Goal: Information Seeking & Learning: Learn about a topic

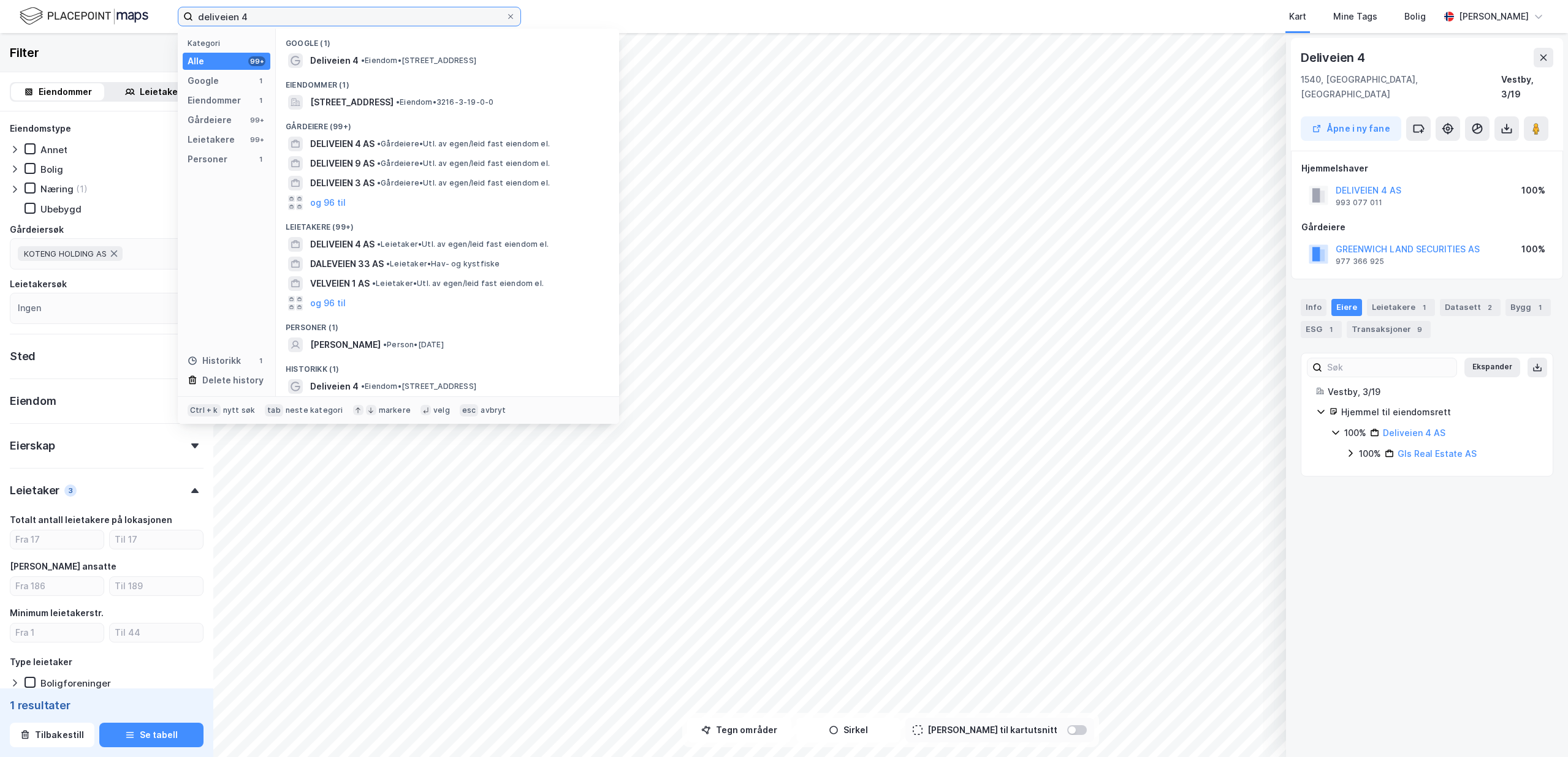
drag, startPoint x: 285, startPoint y: 24, endPoint x: -344, endPoint y: -29, distance: 631.2
click at [193, 7] on input "deliveien 4" at bounding box center [349, 16] width 312 height 18
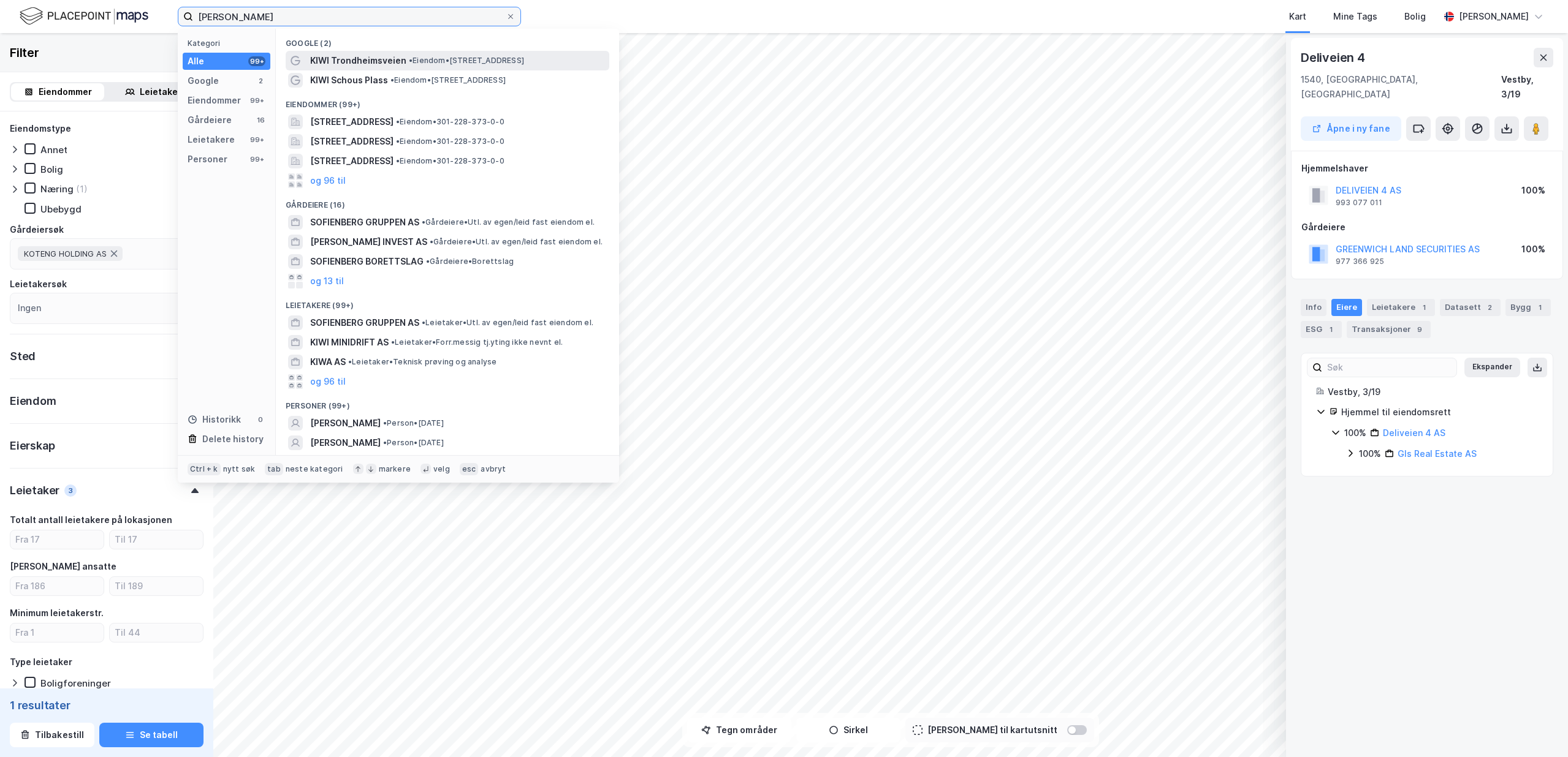
type input "[PERSON_NAME]"
click at [524, 56] on span "• Eiendom • [STREET_ADDRESS]" at bounding box center [466, 61] width 115 height 10
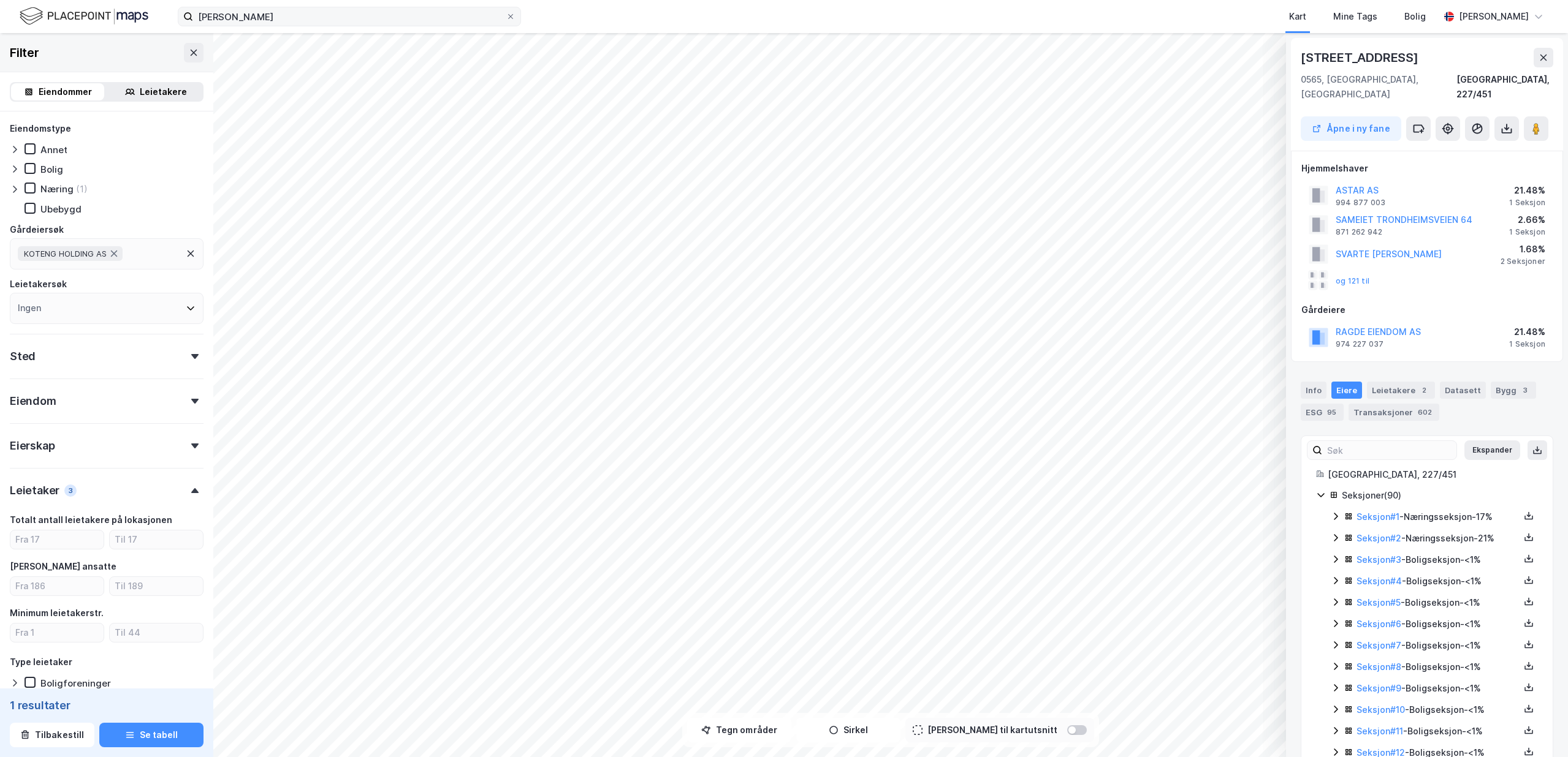
click at [515, 16] on label "[PERSON_NAME]" at bounding box center [349, 16] width 344 height 20
click at [505, 16] on input "[PERSON_NAME]" at bounding box center [349, 16] width 312 height 18
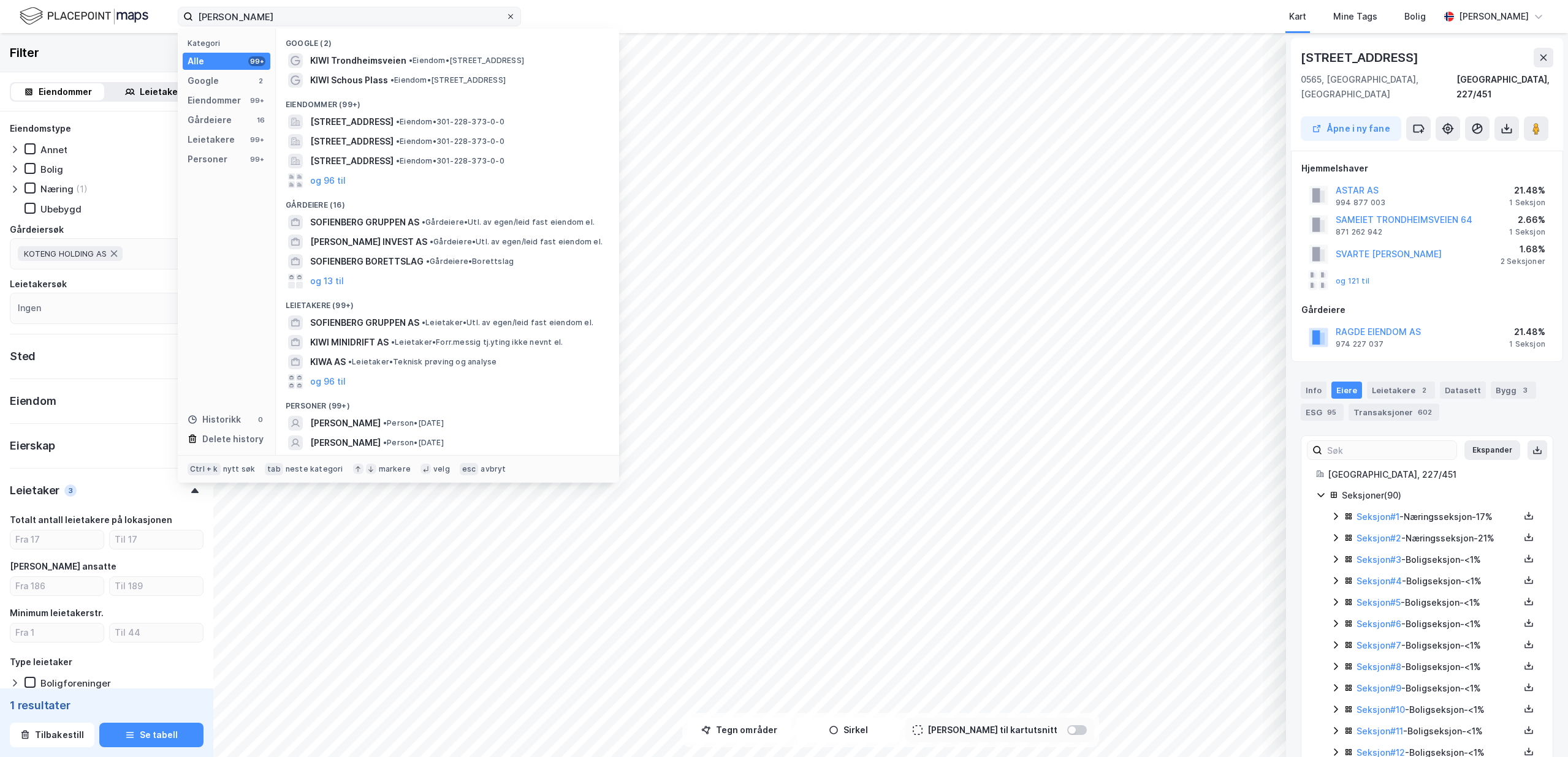
click at [507, 19] on icon at bounding box center [510, 16] width 7 height 7
click at [505, 19] on input "[PERSON_NAME]" at bounding box center [349, 16] width 312 height 18
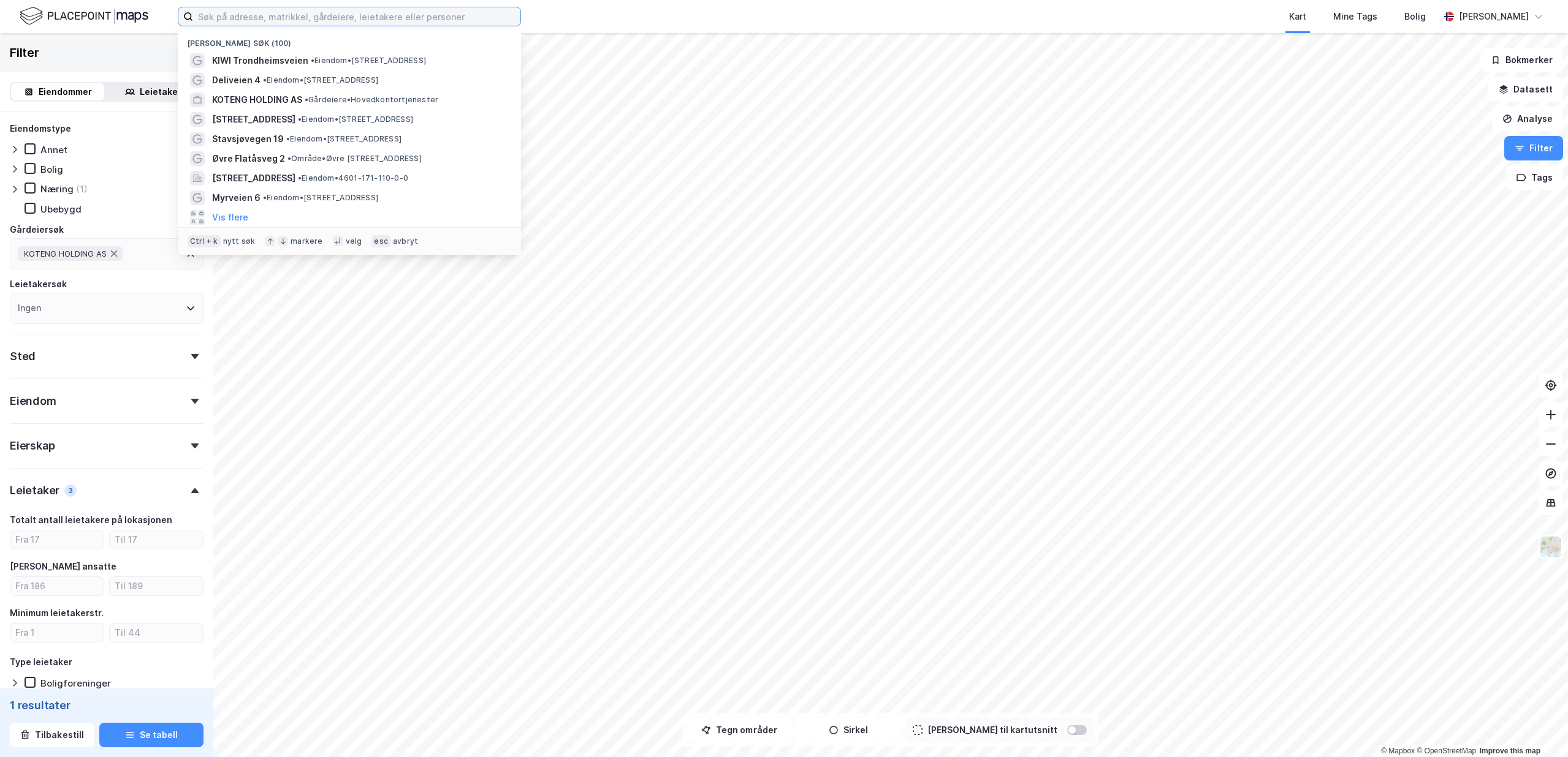
click at [405, 21] on input at bounding box center [356, 16] width 327 height 18
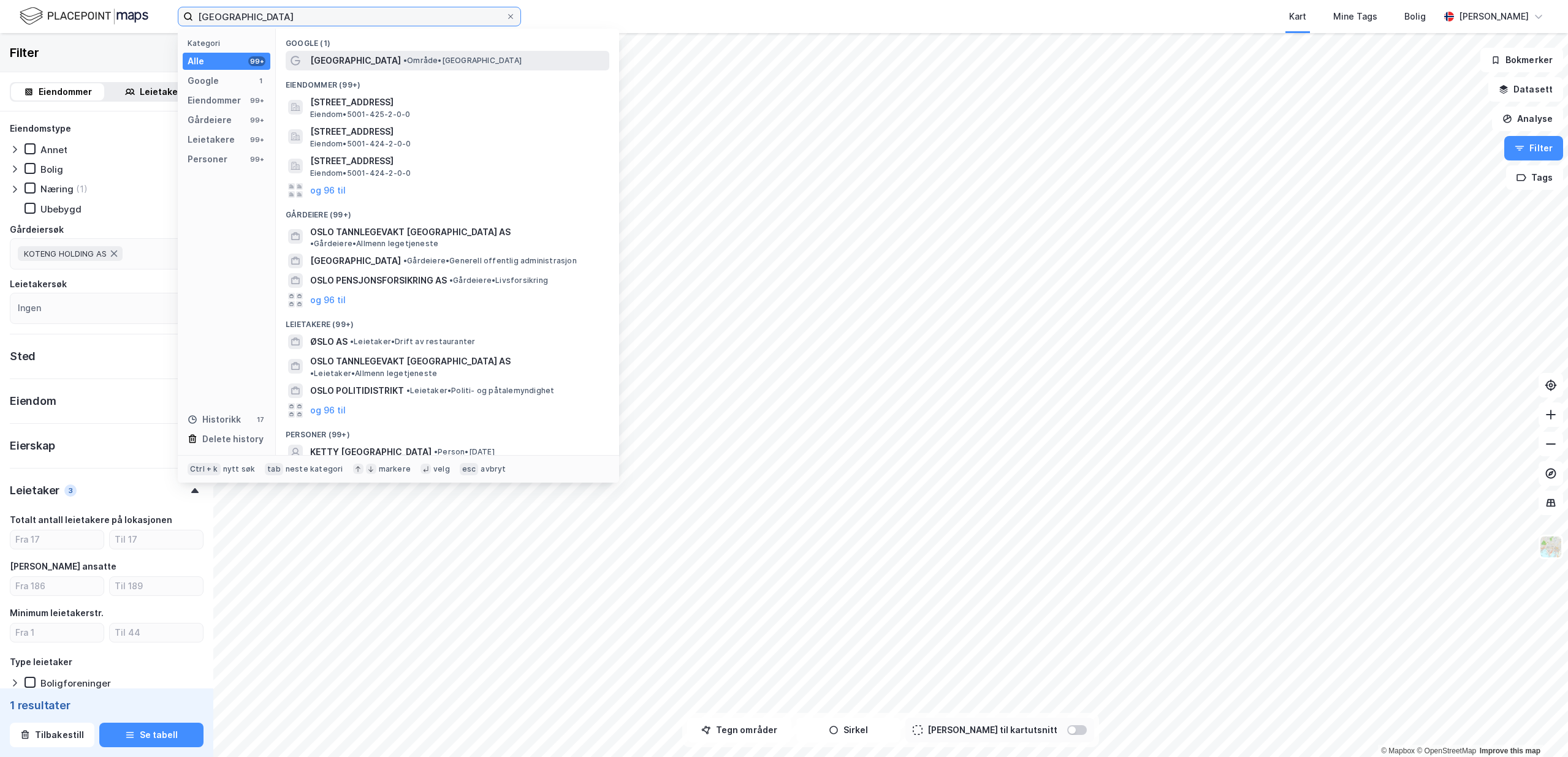
type input "[GEOGRAPHIC_DATA]"
click at [456, 67] on div "[GEOGRAPHIC_DATA] • Område • [GEOGRAPHIC_DATA]" at bounding box center [459, 60] width 297 height 15
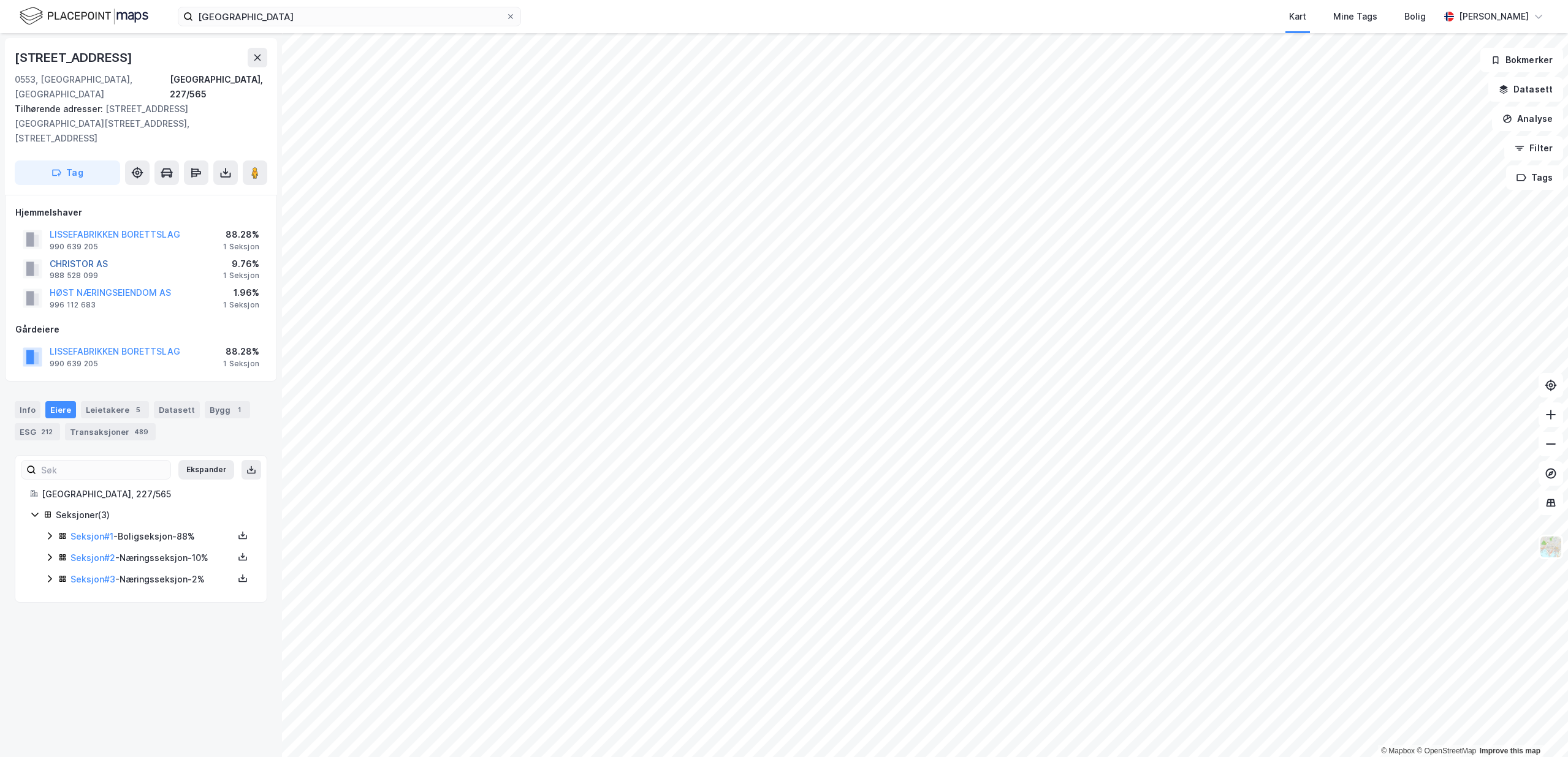
click at [0, 0] on button "CHRISTOR AS" at bounding box center [0, 0] width 0 height 0
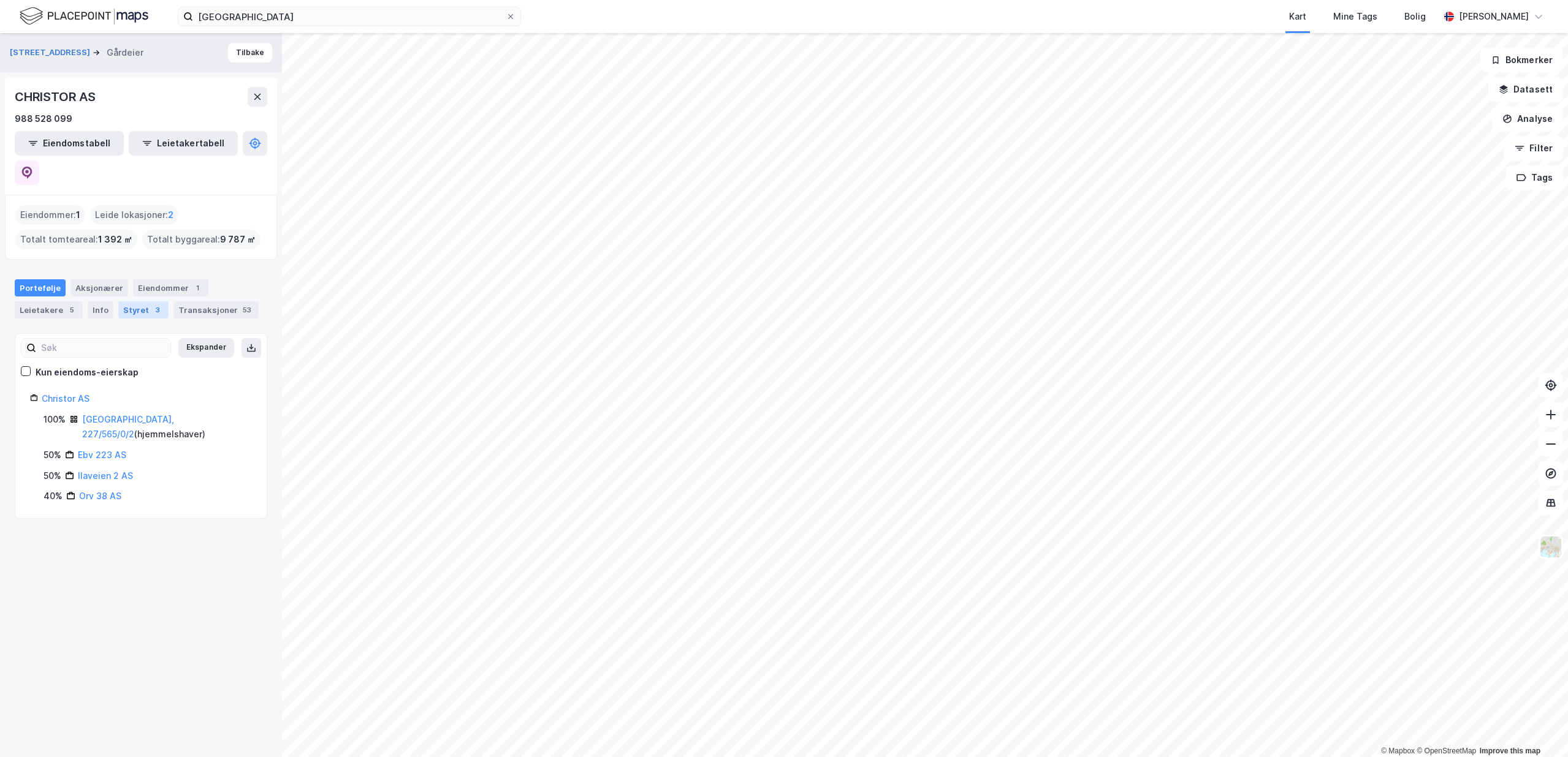
click at [133, 302] on div "Styret 3" at bounding box center [143, 310] width 50 height 17
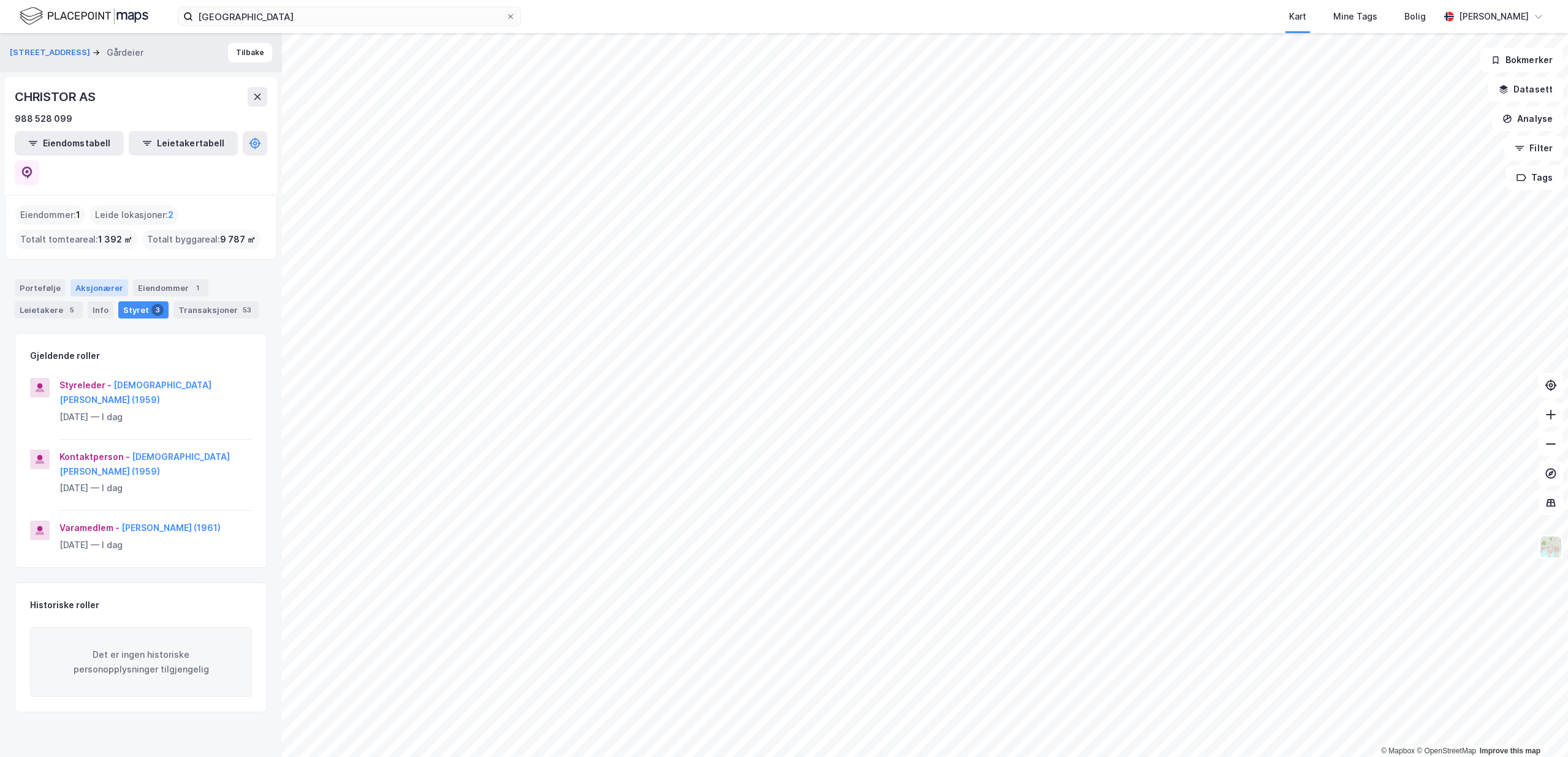
click at [98, 280] on div "Aksjonærer" at bounding box center [99, 288] width 57 height 17
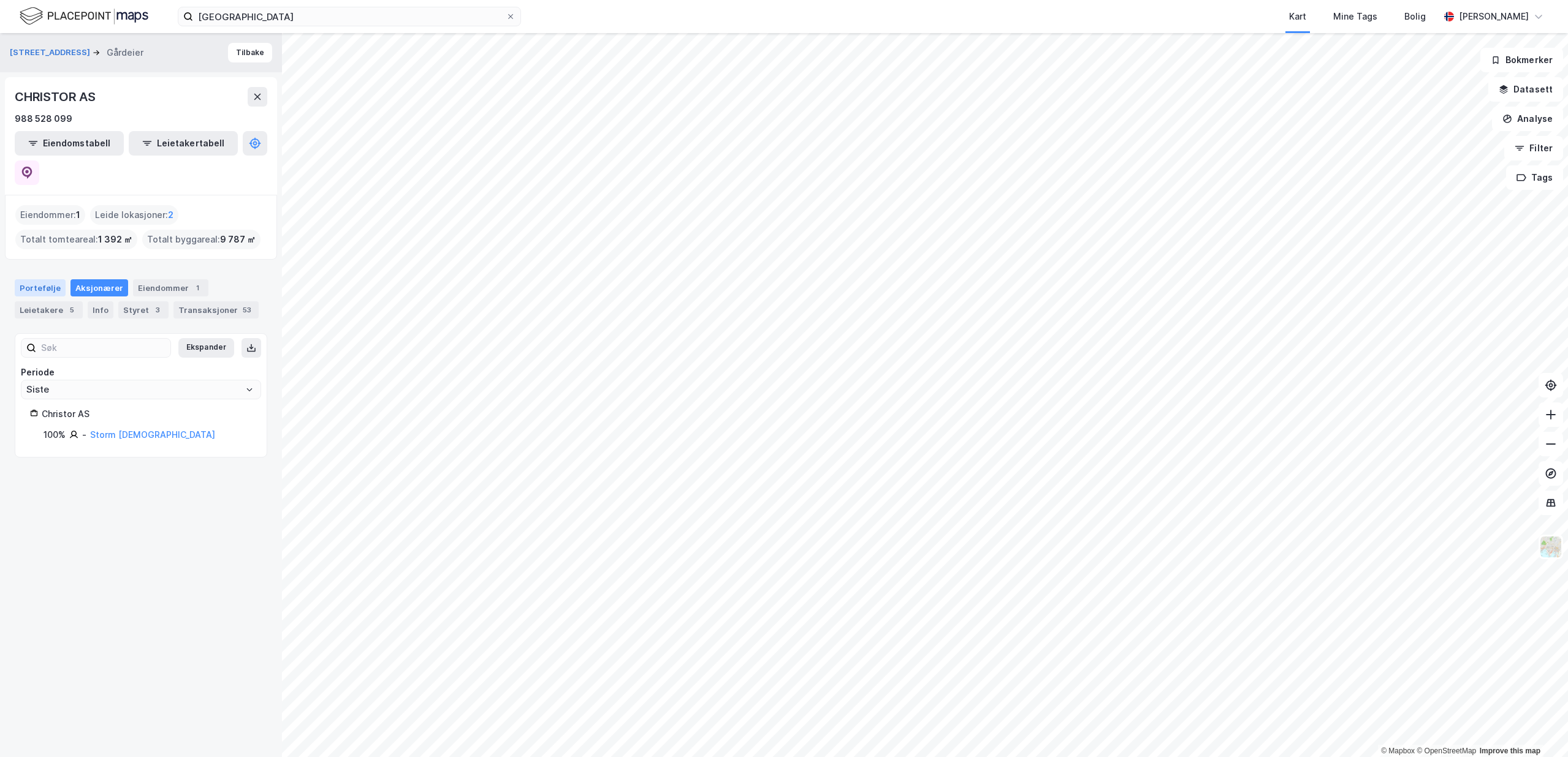
click at [48, 280] on div "Portefølje" at bounding box center [40, 288] width 51 height 17
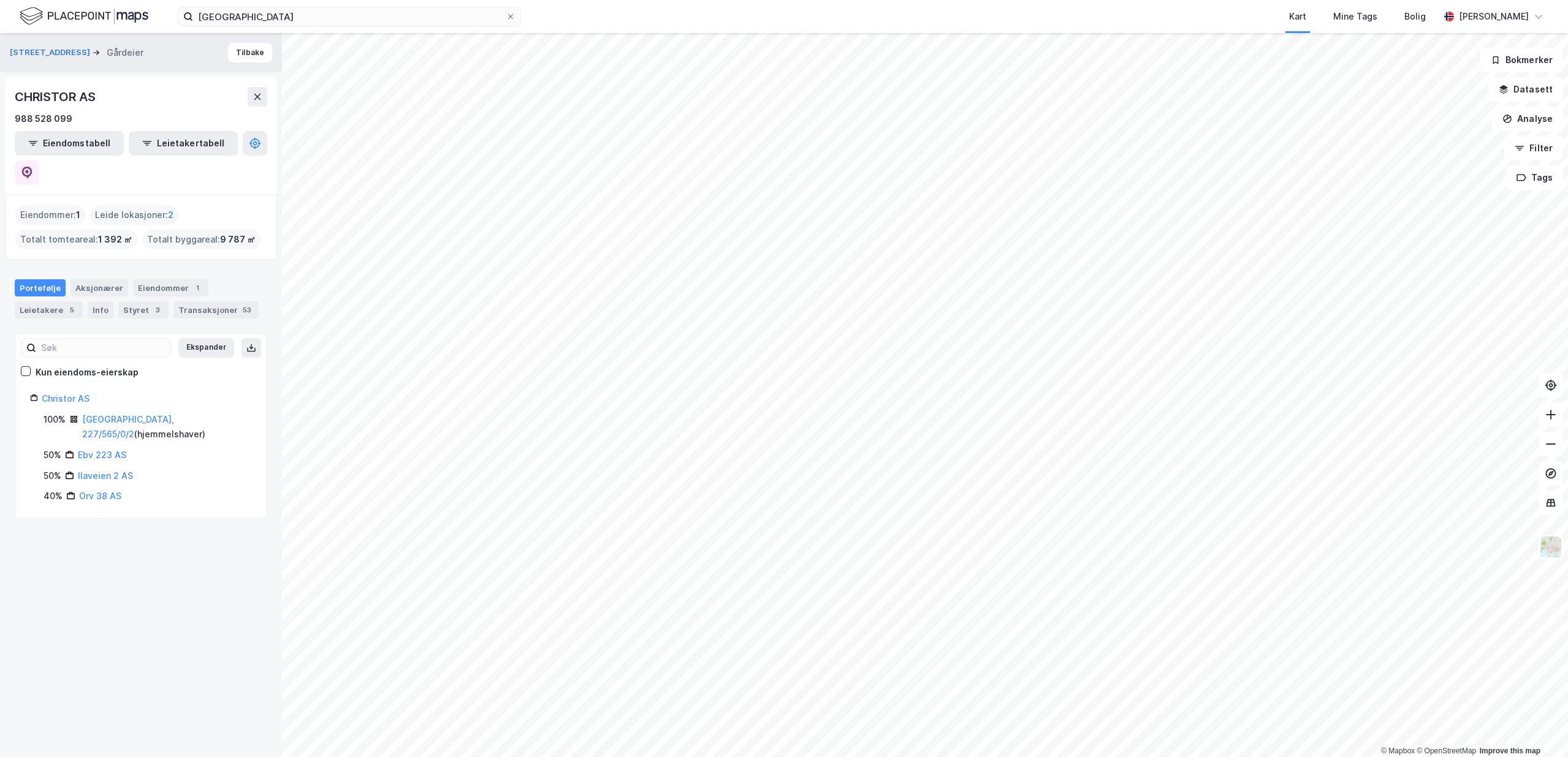
click at [33, 280] on div "Portefølje" at bounding box center [40, 288] width 51 height 17
click at [262, 43] on button "Tilbake" at bounding box center [250, 53] width 44 height 20
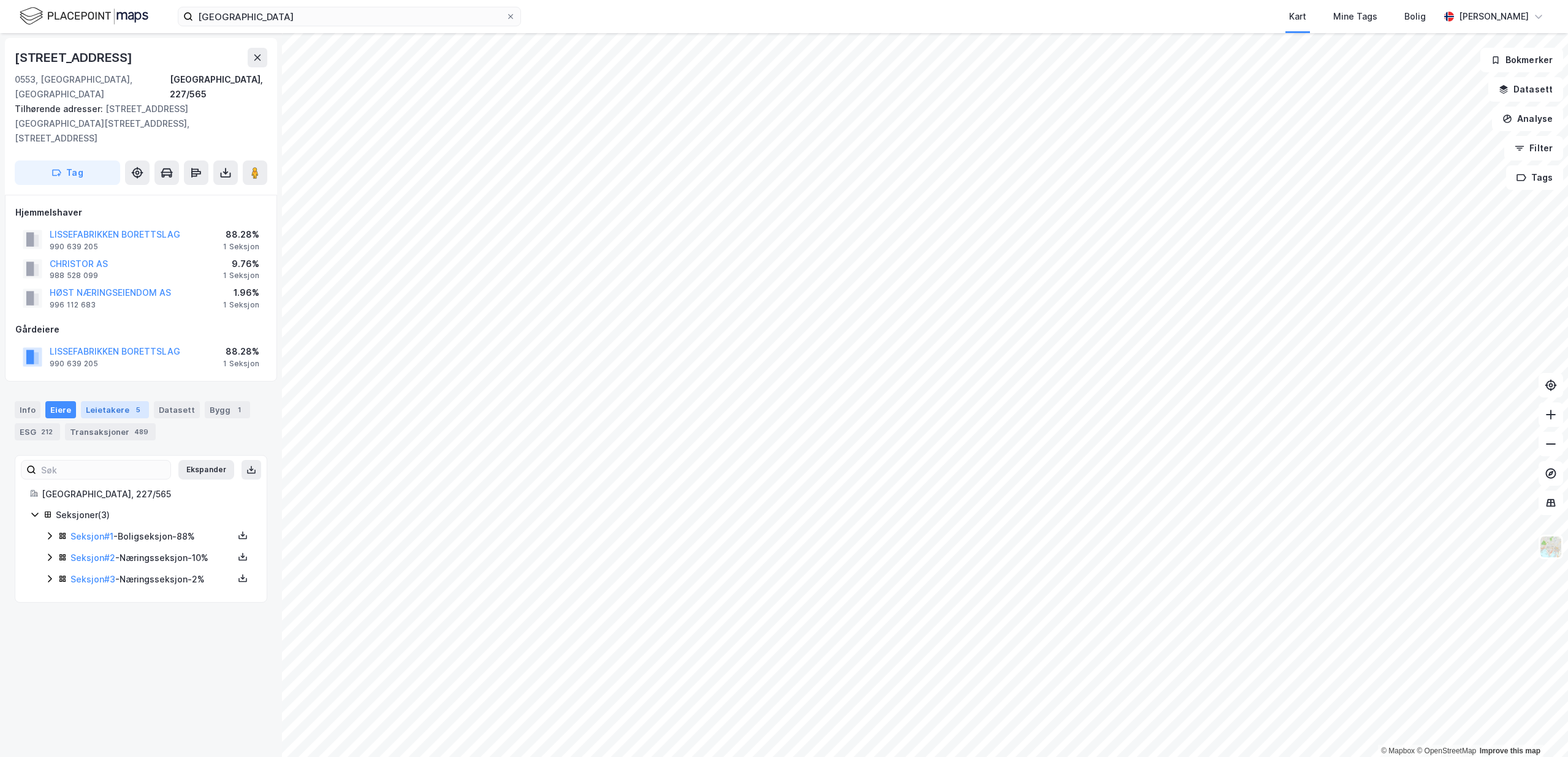
click at [132, 404] on div "5" at bounding box center [138, 409] width 12 height 12
